Goal: Information Seeking & Learning: Learn about a topic

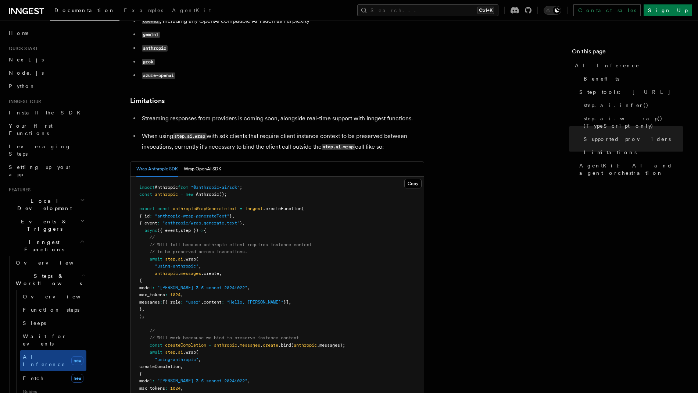
scroll to position [1123, 0]
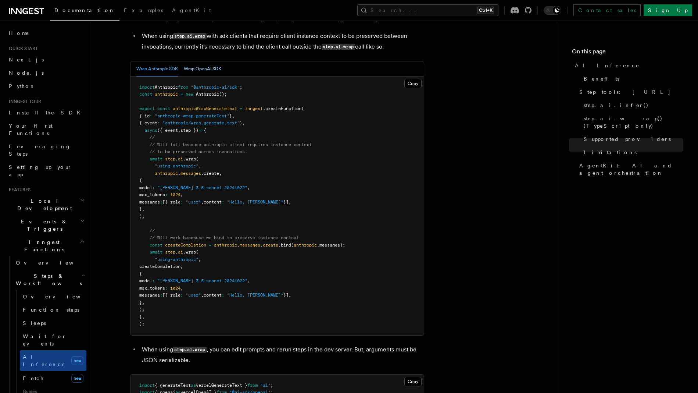
click at [208, 61] on button "Wrap OpenAI SDK" at bounding box center [202, 68] width 37 height 15
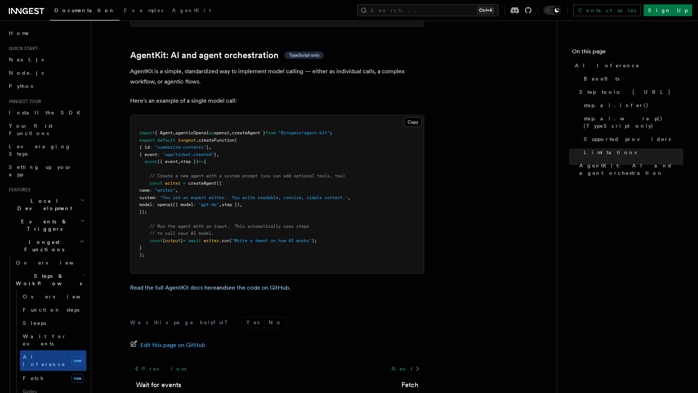
scroll to position [2250, 0]
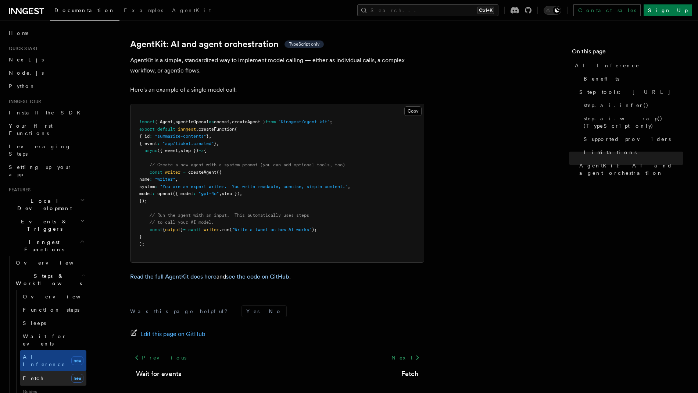
click at [33, 375] on span "Fetch" at bounding box center [33, 378] width 21 height 6
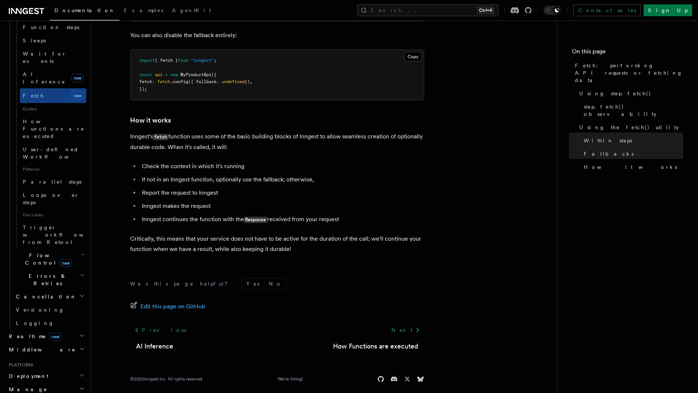
scroll to position [284, 0]
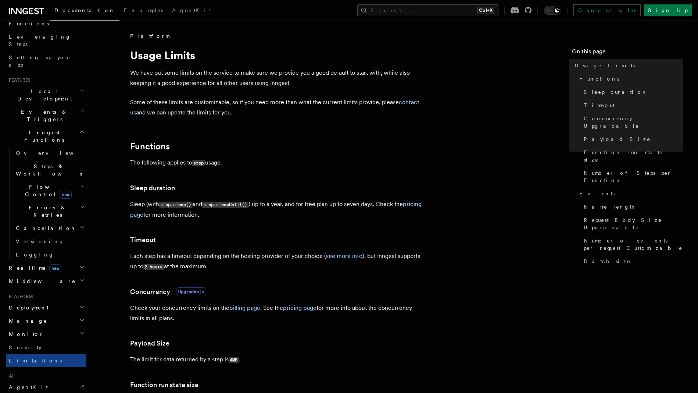
scroll to position [104, 0]
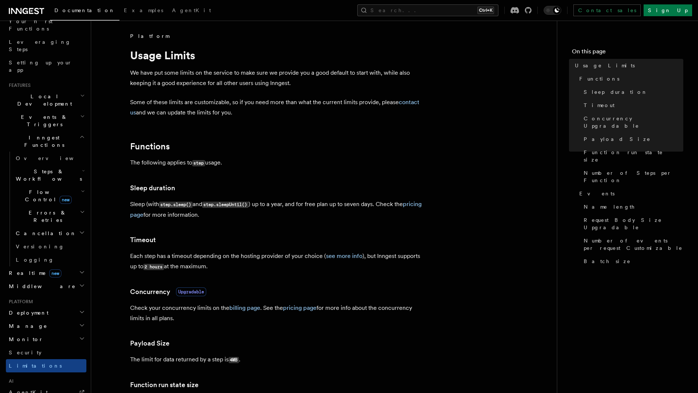
click at [15, 269] on span "Realtime new" at bounding box center [33, 272] width 55 height 7
click at [24, 188] on span "Flow Control new" at bounding box center [47, 195] width 68 height 15
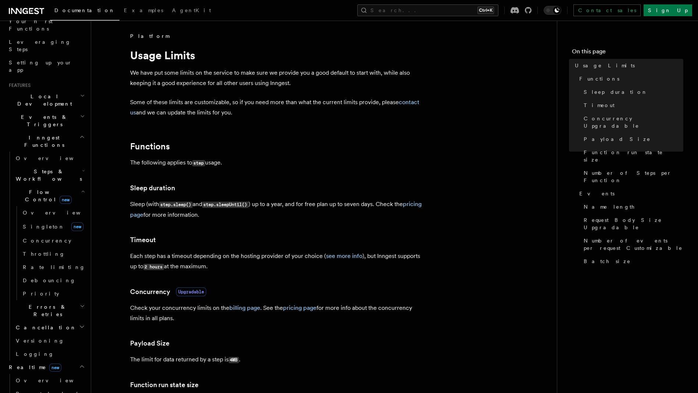
click at [27, 168] on span "Steps & Workflows" at bounding box center [47, 175] width 69 height 15
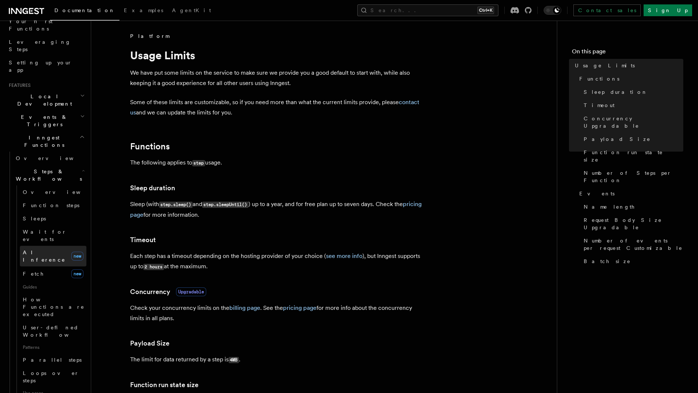
click at [45, 249] on span "AI Inference" at bounding box center [44, 255] width 43 height 13
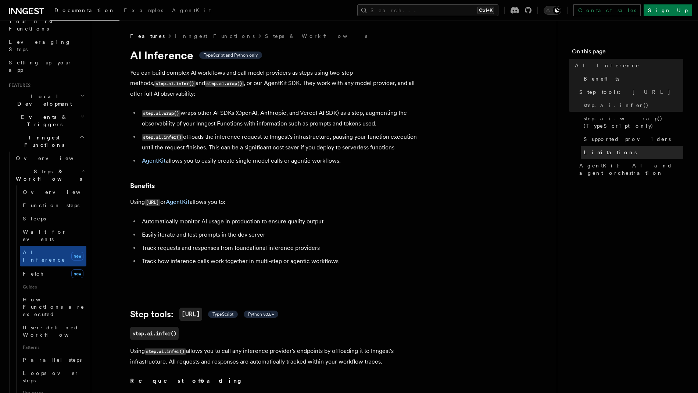
click at [591, 148] on span "Limitations" at bounding box center [610, 151] width 53 height 7
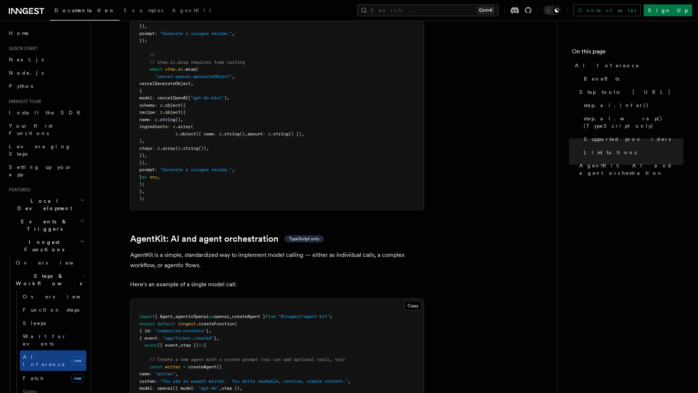
scroll to position [2250, 0]
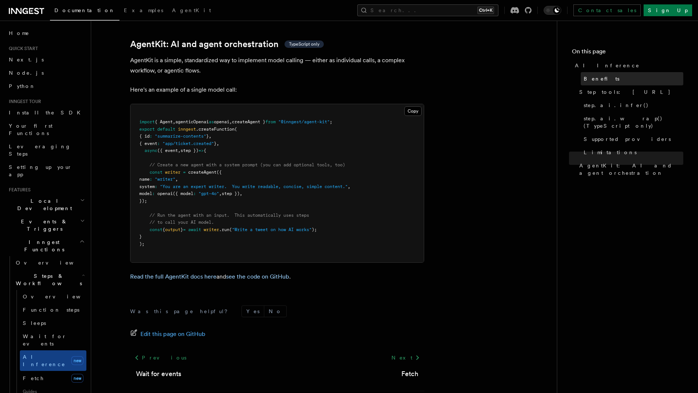
click at [591, 76] on span "Benefits" at bounding box center [602, 78] width 36 height 7
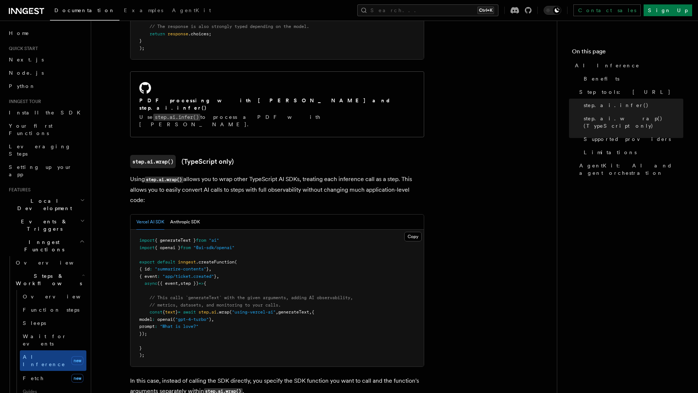
scroll to position [595, 0]
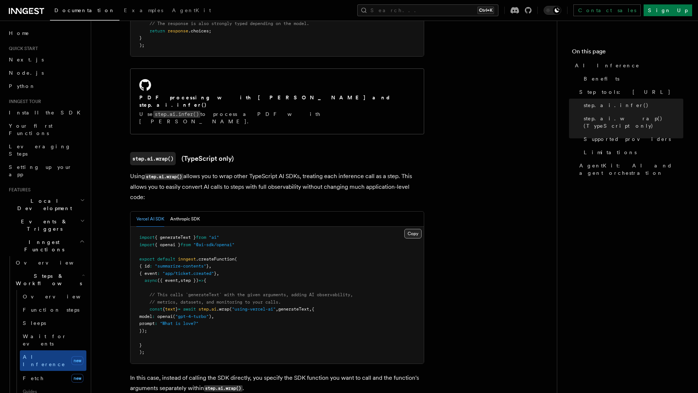
click at [411, 229] on button "Copy Copied" at bounding box center [412, 234] width 17 height 10
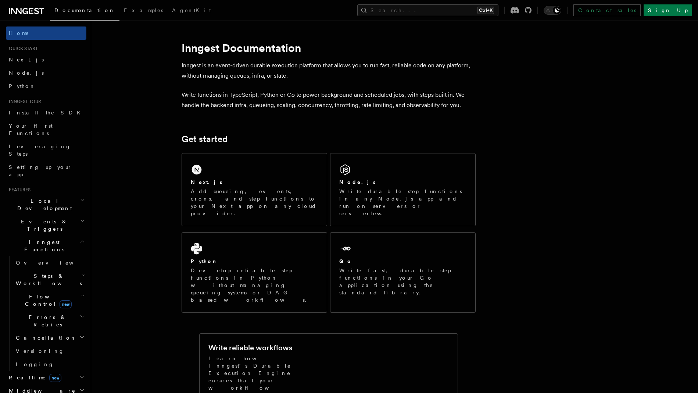
click at [37, 269] on h2 "Steps & Workflows" at bounding box center [50, 279] width 74 height 21
click at [39, 307] on span "Function steps" at bounding box center [51, 310] width 57 height 6
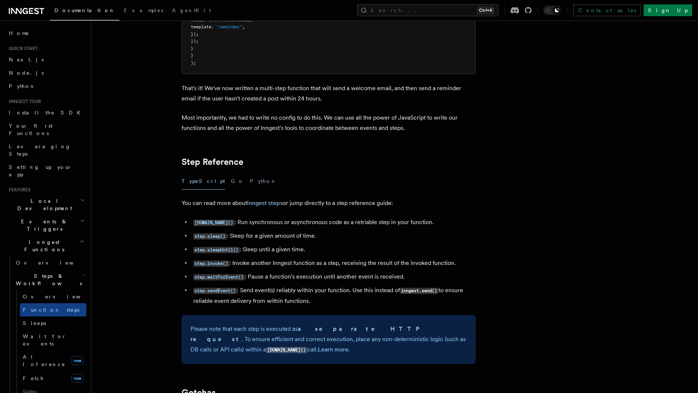
scroll to position [1173, 0]
click at [51, 215] on h2 "Events & Triggers" at bounding box center [46, 225] width 80 height 21
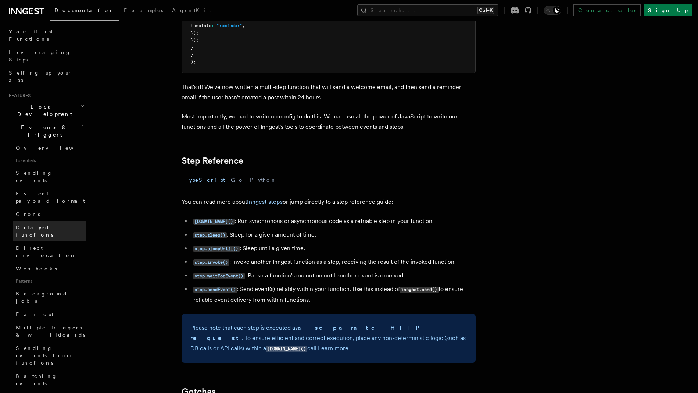
scroll to position [97, 0]
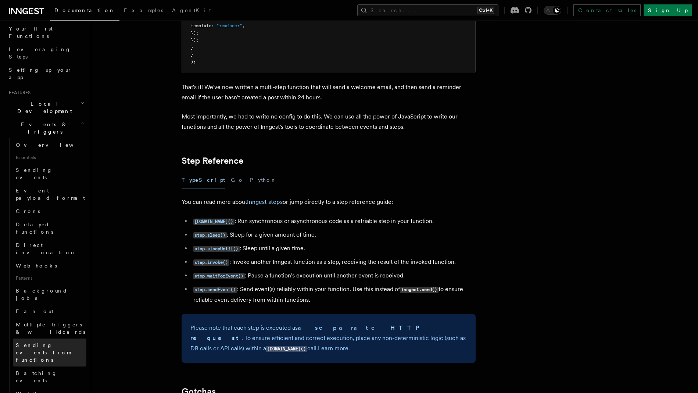
click at [53, 341] on span "Sending events from functions" at bounding box center [51, 352] width 71 height 22
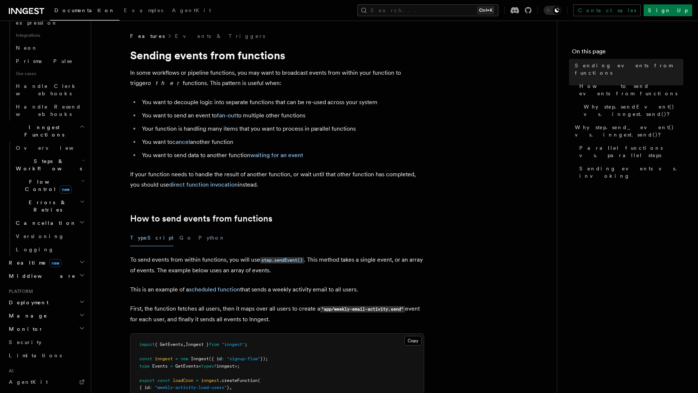
scroll to position [482, 0]
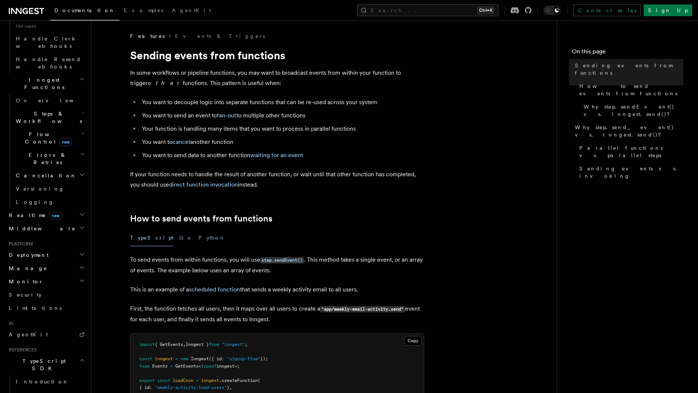
scroll to position [524, 0]
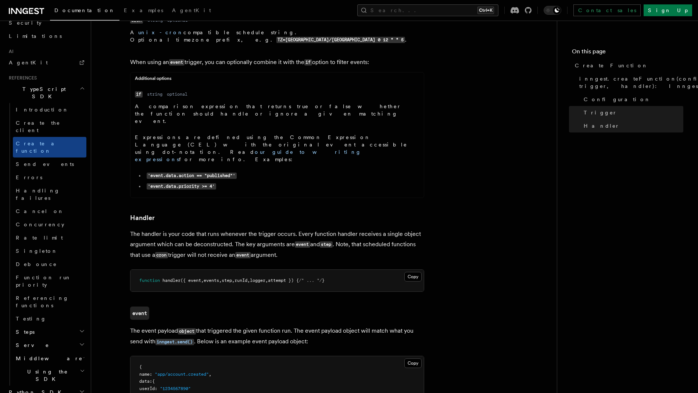
scroll to position [1150, 0]
